Goal: Task Accomplishment & Management: Manage account settings

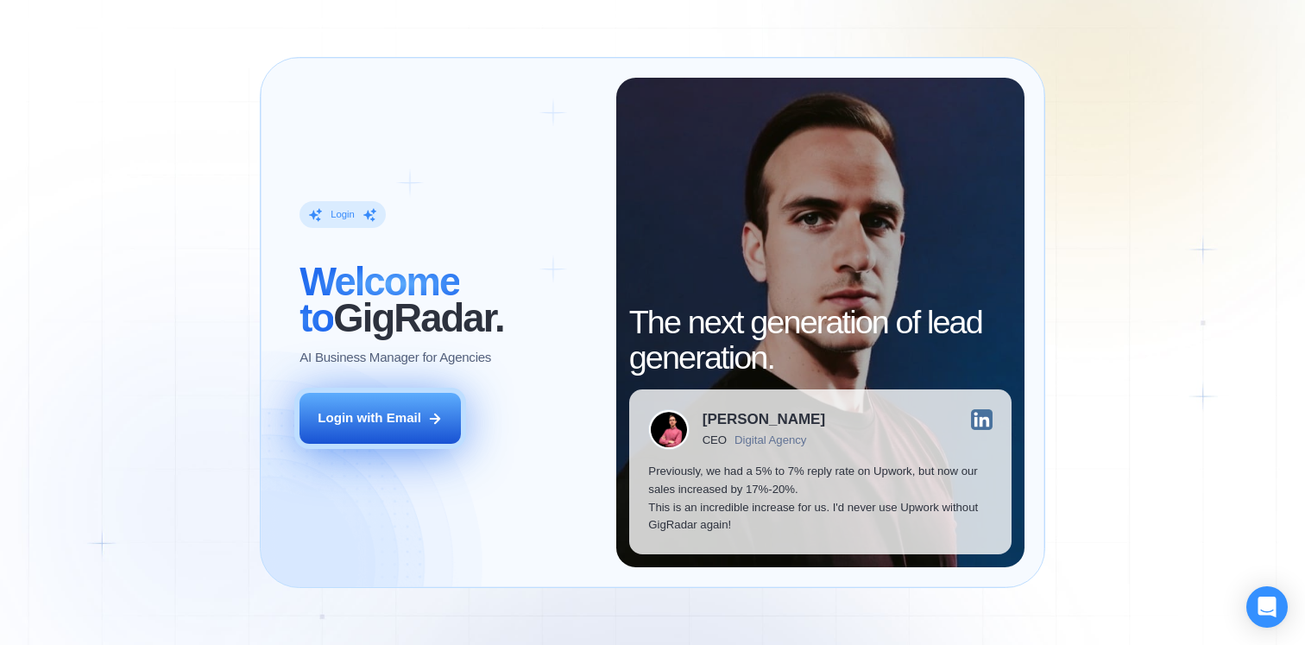
click at [425, 417] on button "Login with Email" at bounding box center [380, 418] width 161 height 51
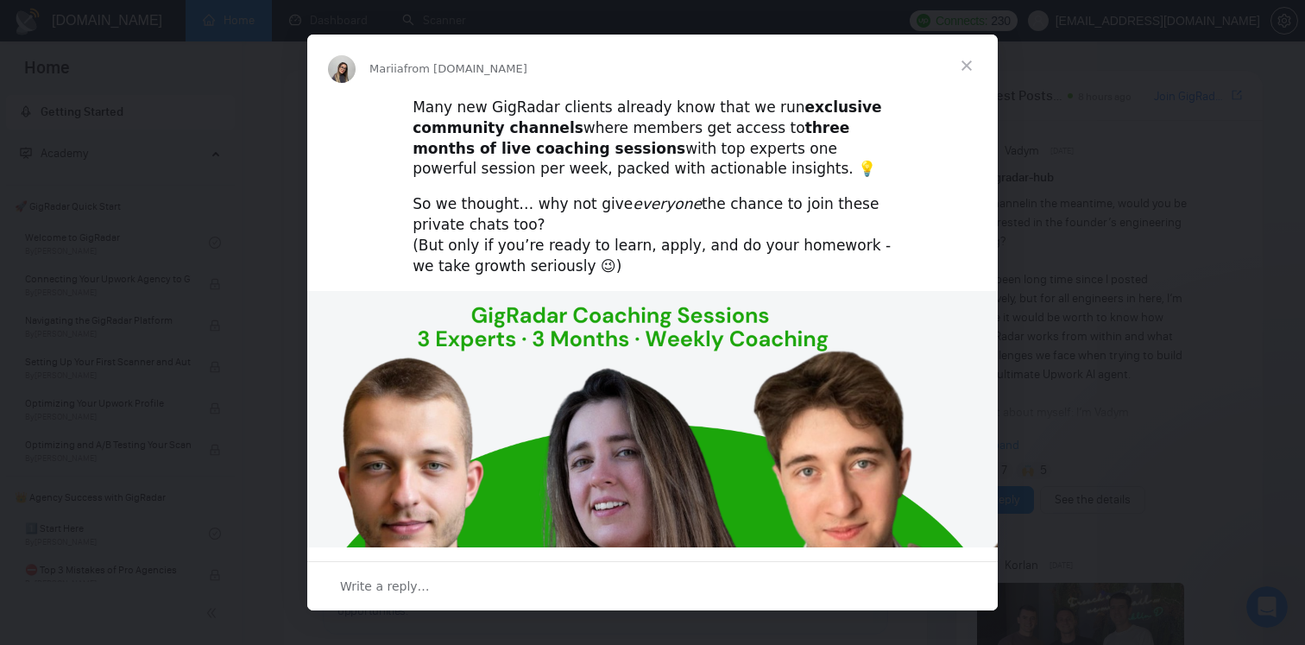
click at [969, 61] on span "Close" at bounding box center [967, 66] width 62 height 62
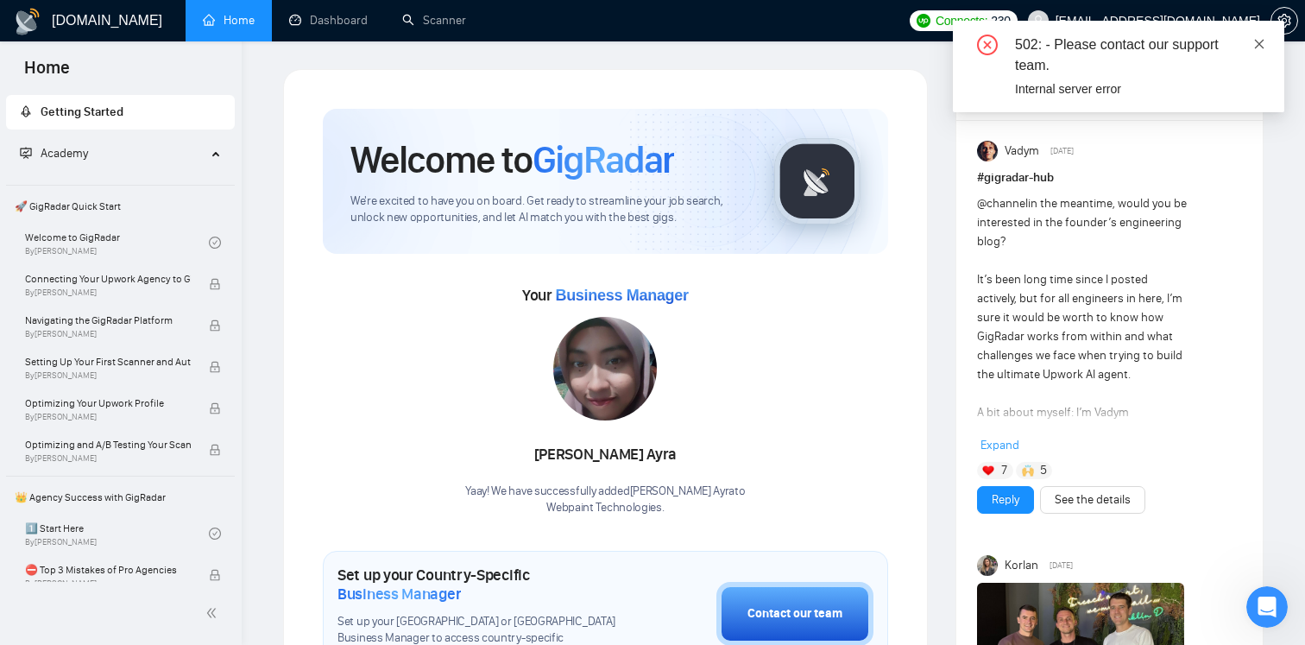
click at [1259, 42] on icon "close" at bounding box center [1259, 43] width 9 height 9
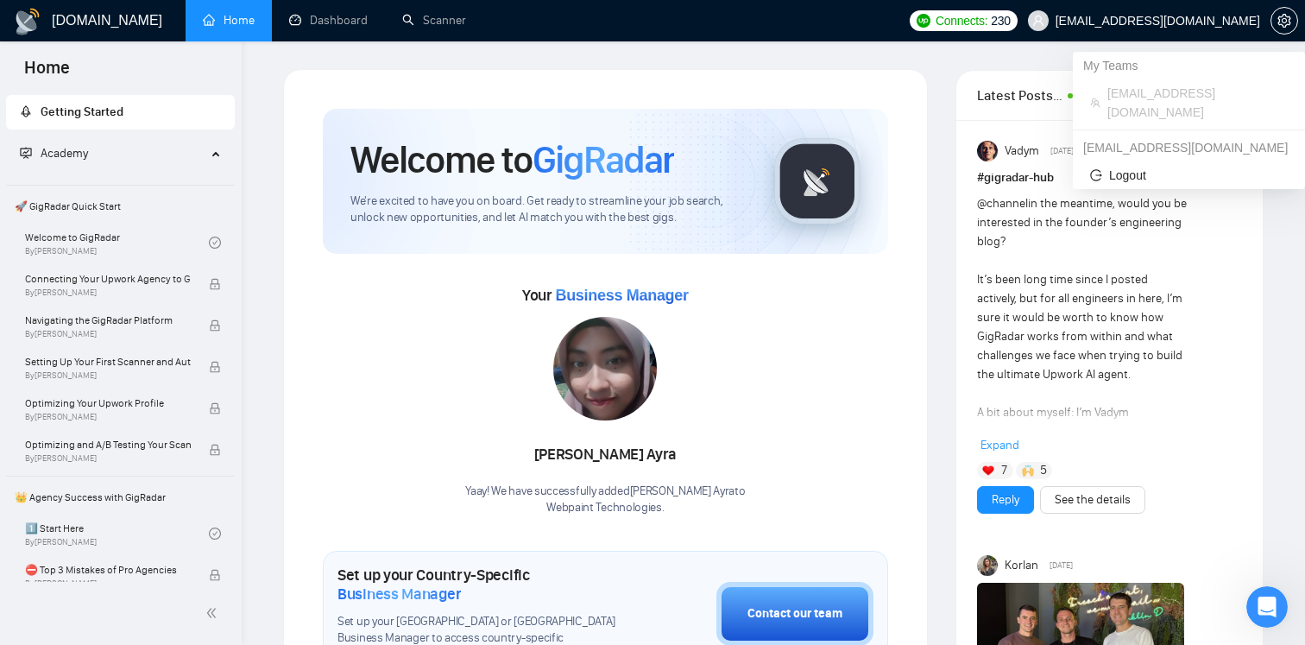
click at [1207, 21] on span "[EMAIL_ADDRESS][DOMAIN_NAME]" at bounding box center [1158, 21] width 205 height 0
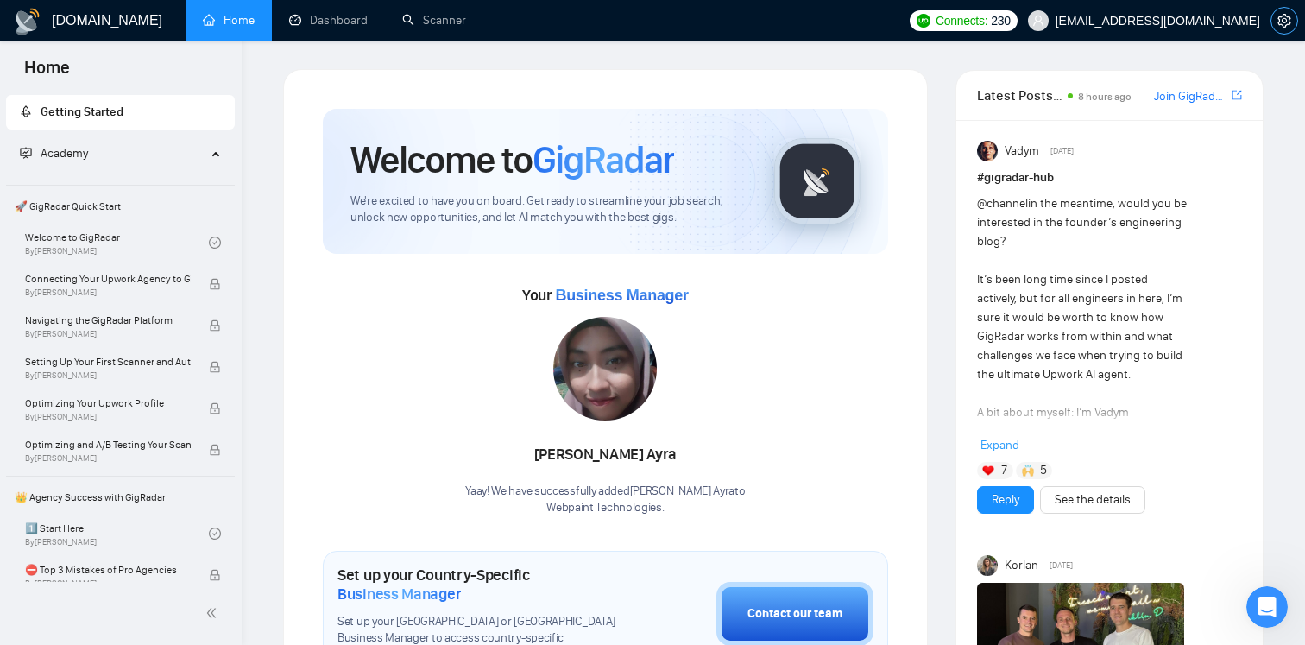
click at [1293, 18] on span "setting" at bounding box center [1285, 21] width 26 height 14
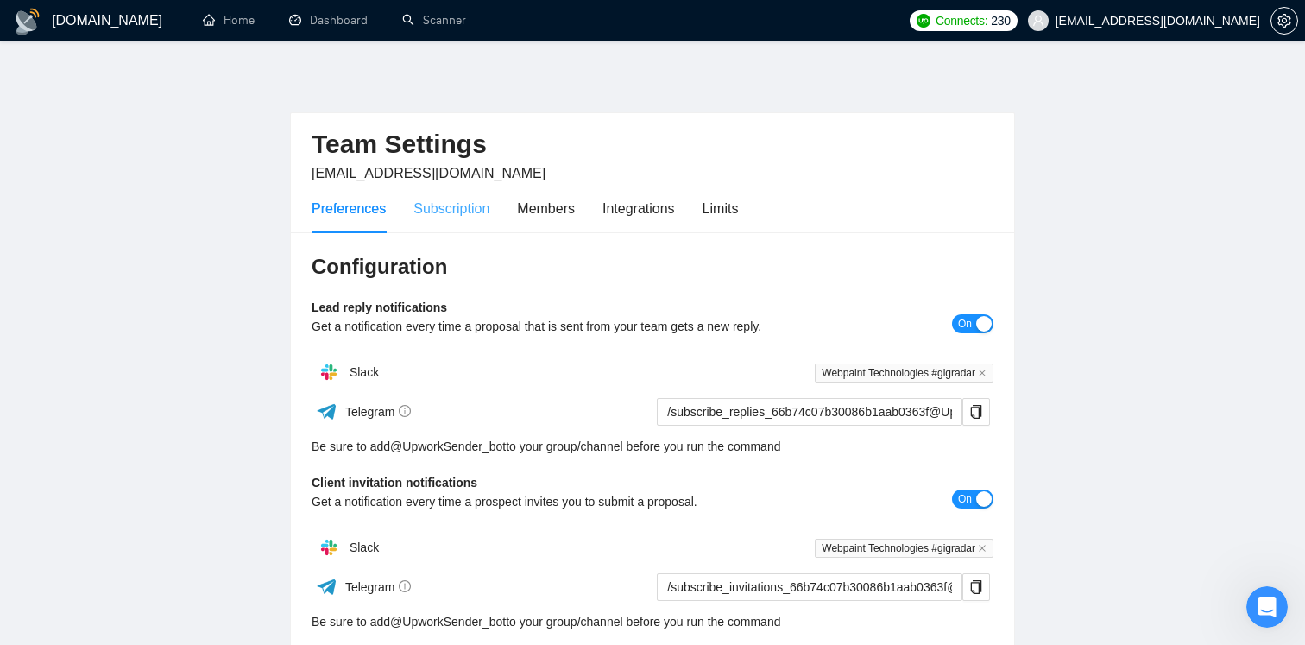
click at [467, 219] on div "Subscription" at bounding box center [452, 208] width 76 height 49
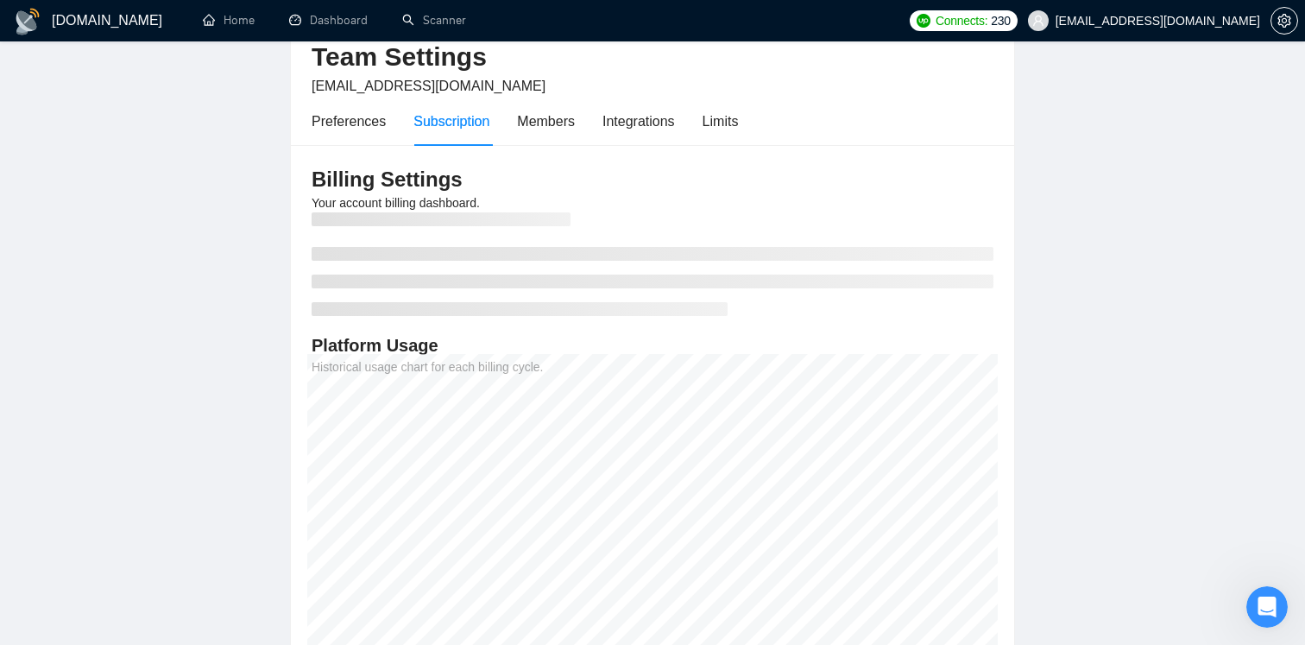
scroll to position [100, 0]
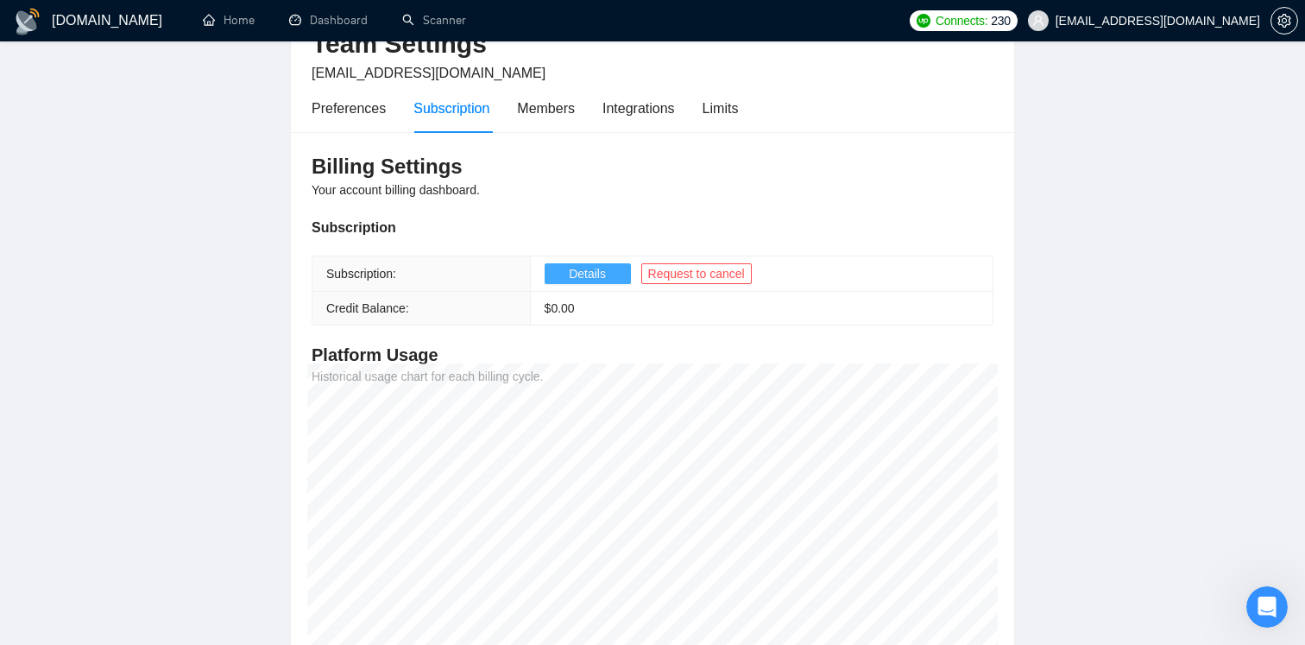
click at [585, 269] on span "Details" at bounding box center [587, 273] width 37 height 19
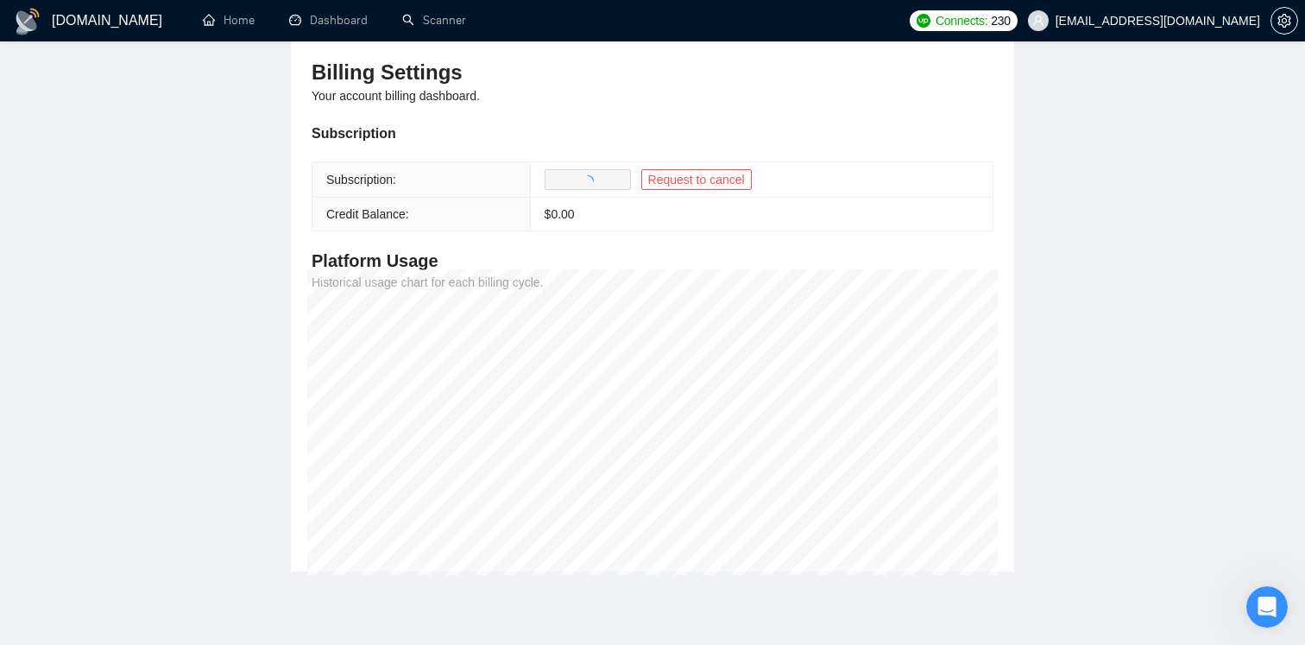
scroll to position [255, 0]
